Goal: Information Seeking & Learning: Learn about a topic

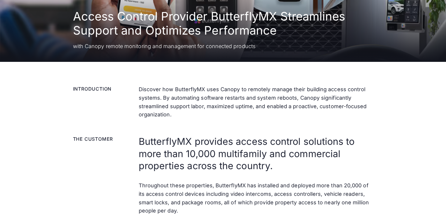
scroll to position [117, 0]
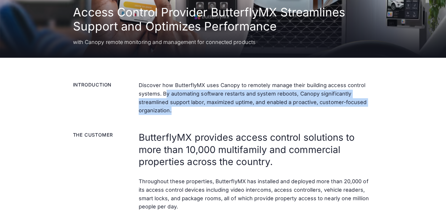
drag, startPoint x: 167, startPoint y: 95, endPoint x: 214, endPoint y: 115, distance: 51.0
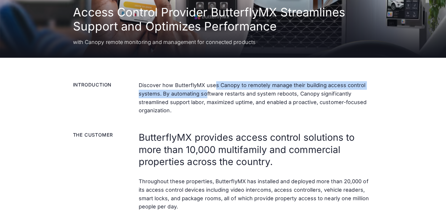
drag, startPoint x: 209, startPoint y: 88, endPoint x: 206, endPoint y: 102, distance: 14.3
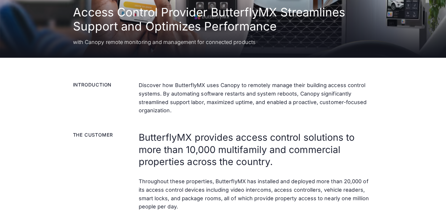
click at [206, 109] on p "Discover how ButterflyMX uses Canopy to remotely manage their building access c…" at bounding box center [256, 98] width 234 height 34
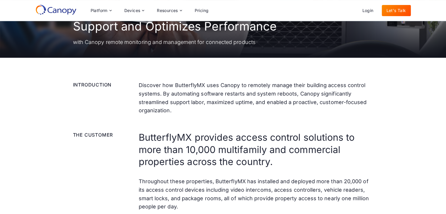
scroll to position [0, 0]
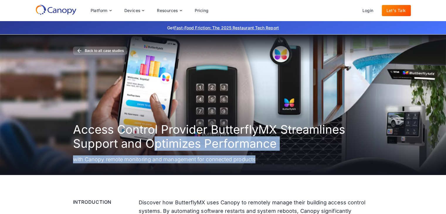
drag, startPoint x: 155, startPoint y: 145, endPoint x: 258, endPoint y: 152, distance: 103.1
click at [265, 154] on div "Access Control Provider ButterflyMX Streamlines Support and Optimizes Performan…" at bounding box center [223, 142] width 300 height 41
click at [109, 159] on p "with Canopy remote monitoring and management for connected products" at bounding box center [223, 159] width 300 height 8
click at [171, 147] on h1 "Access Control Provider ButterflyMX Streamlines Support and Optimizes Performan…" at bounding box center [223, 136] width 300 height 28
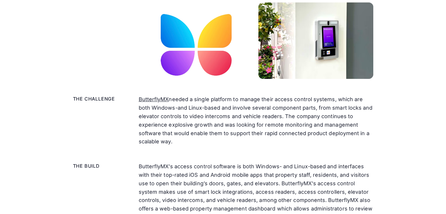
scroll to position [352, 0]
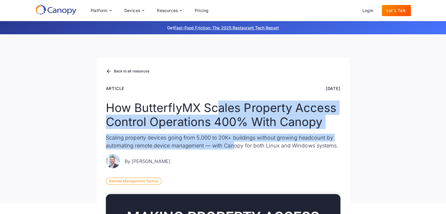
drag, startPoint x: 226, startPoint y: 134, endPoint x: 246, endPoint y: 147, distance: 23.1
click at [237, 149] on div "How ButterflyMX Scales Property Access Control Operations 400% With Canopy Scal…" at bounding box center [223, 134] width 234 height 67
click at [387, 101] on div "Back to all resources Article [DATE] How ButterflyMX Scales Property Access Con…" at bounding box center [223, 118] width 446 height 169
